Goal: Information Seeking & Learning: Check status

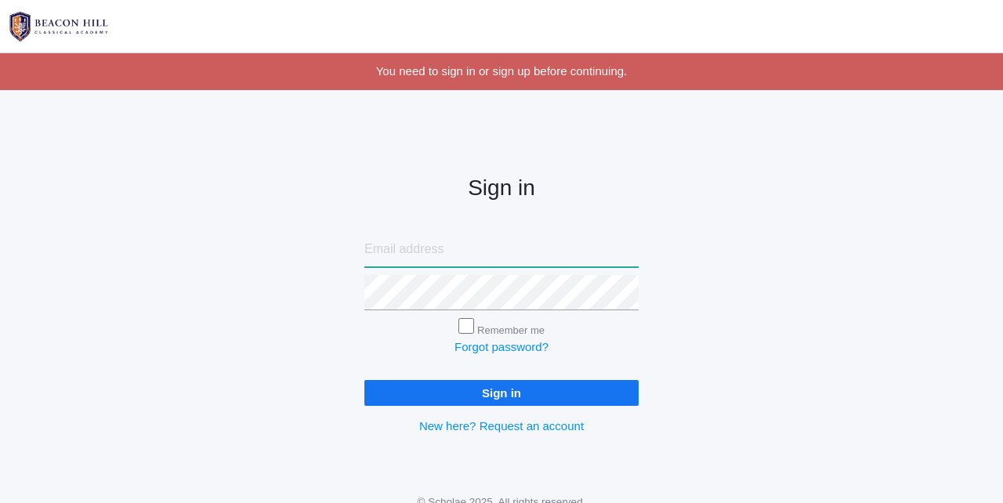
type input "[PERSON_NAME][EMAIL_ADDRESS][DOMAIN_NAME]"
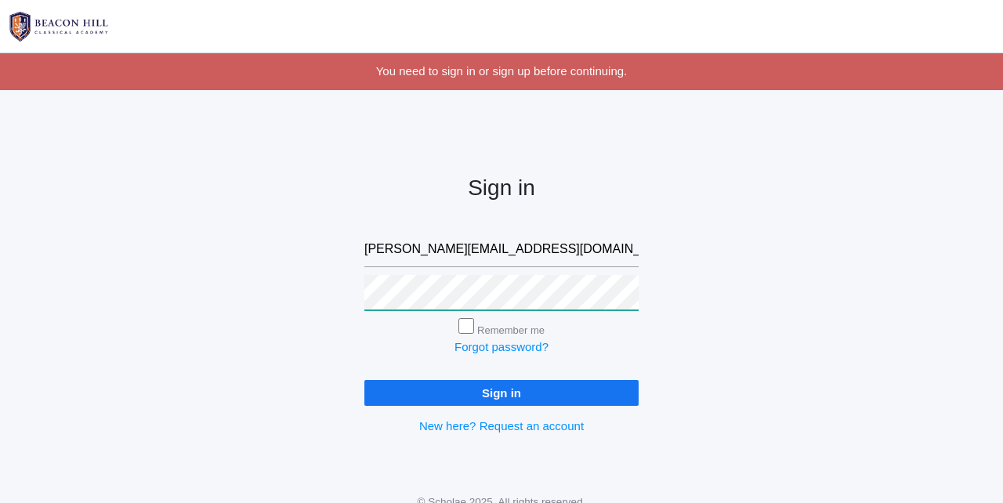
click at [501, 389] on input "Sign in" at bounding box center [501, 393] width 274 height 26
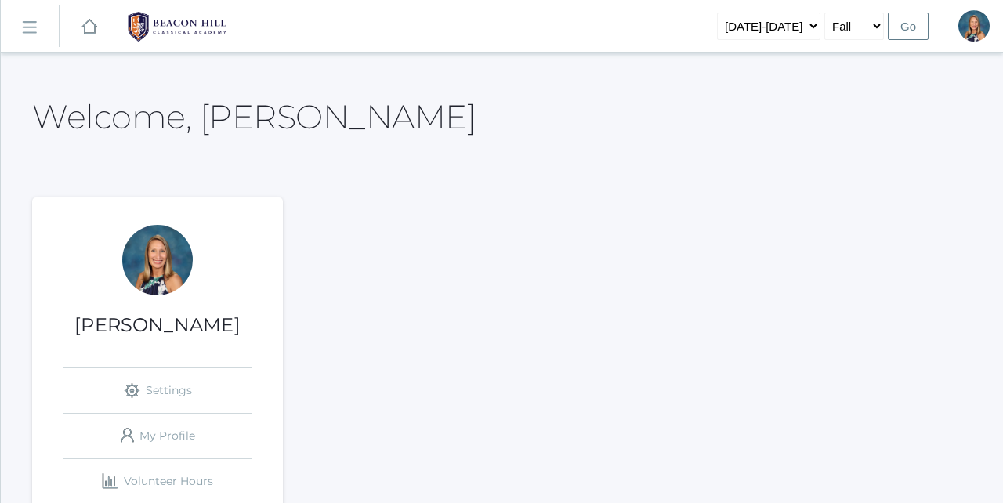
click at [31, 34] on link "icons/ui/navigation/hamburger Created with Sketch." at bounding box center [30, 26] width 58 height 42
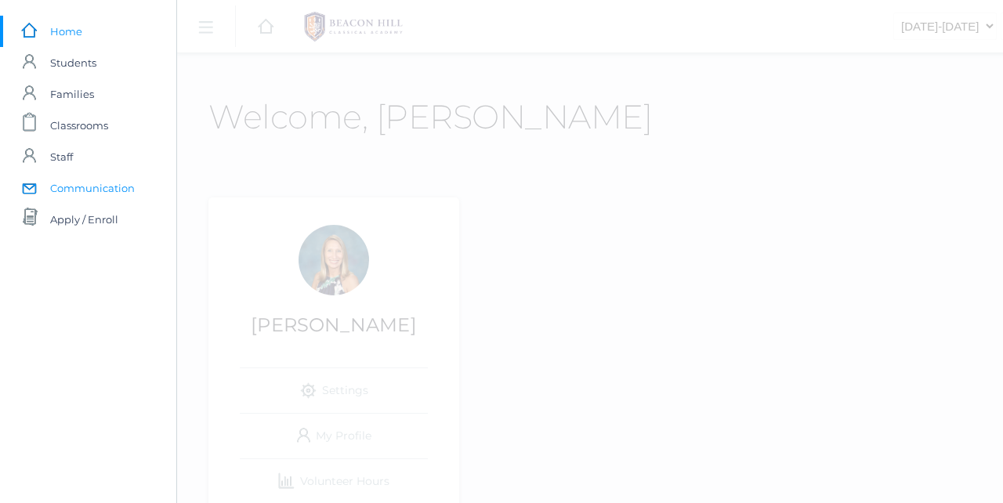
click at [71, 186] on span "Communication" at bounding box center [92, 187] width 85 height 31
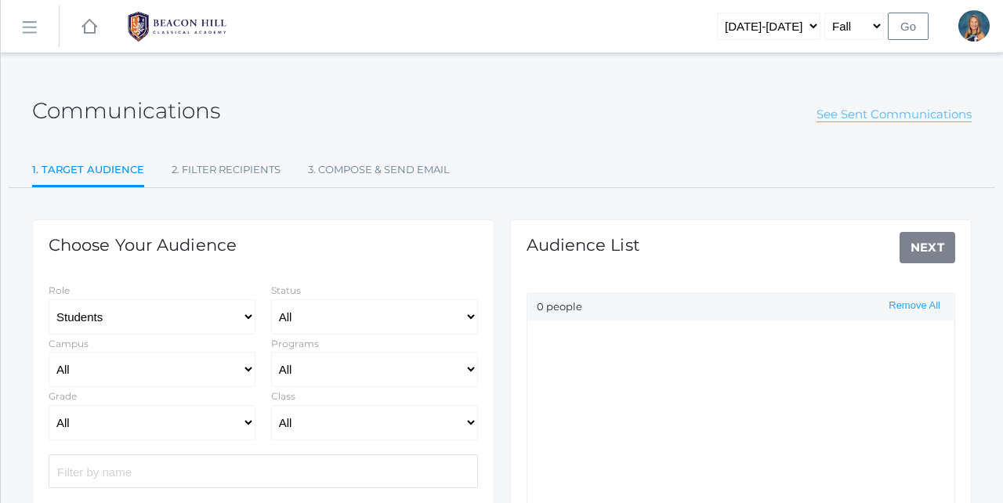
select select "Enrolled"
click at [879, 120] on link "See Sent Communications" at bounding box center [893, 115] width 155 height 16
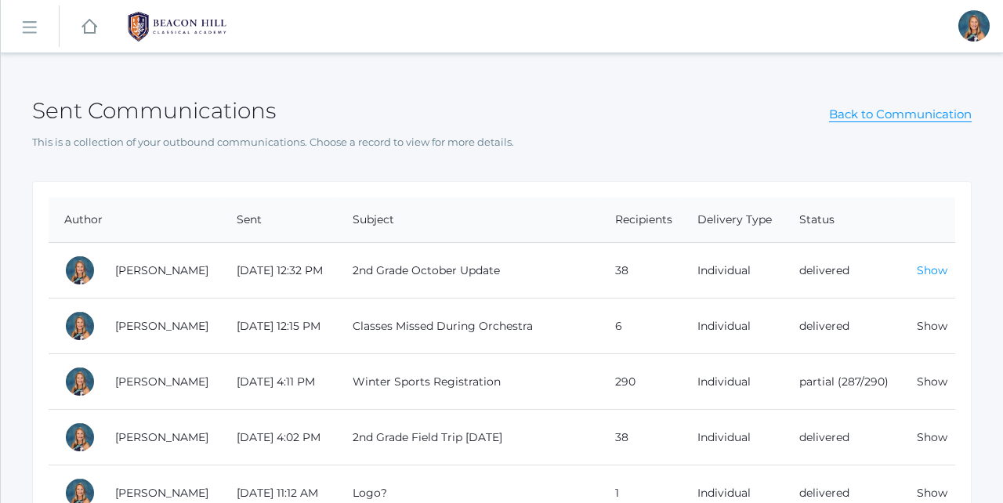
click at [935, 269] on link "Show" at bounding box center [932, 270] width 31 height 14
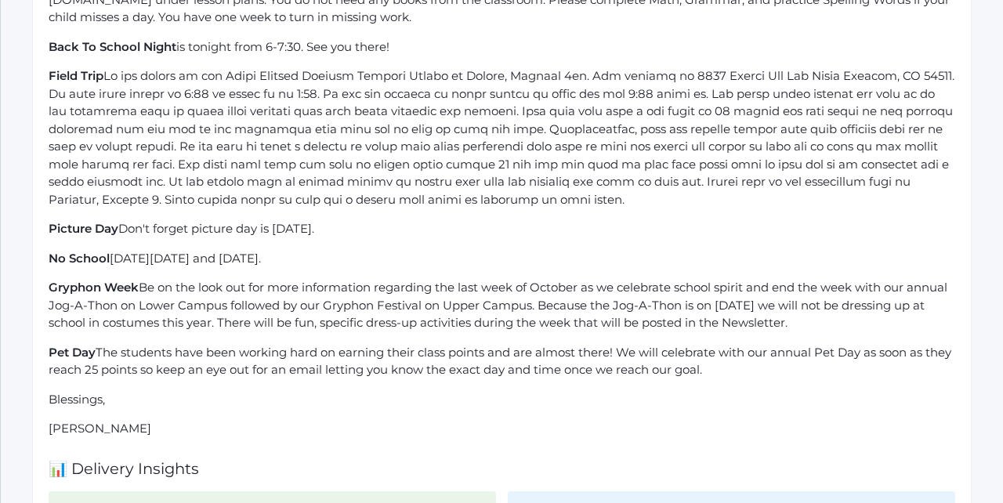
scroll to position [478, 0]
